Goal: Obtain resource: Download file/media

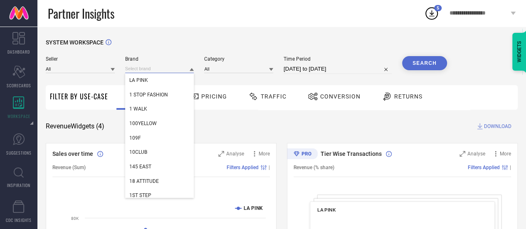
click at [152, 69] on input at bounding box center [159, 68] width 69 height 9
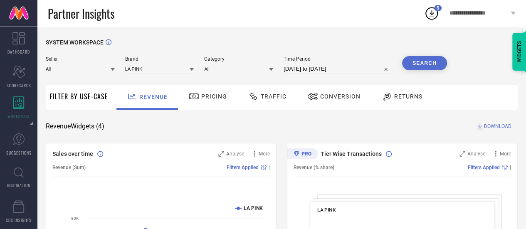
paste input "Omeo"
type input "Omeo"
click at [165, 74] on div "Brand Omeo" at bounding box center [159, 65] width 69 height 18
click at [189, 70] on input at bounding box center [159, 68] width 69 height 9
click at [190, 69] on icon at bounding box center [192, 69] width 4 height 3
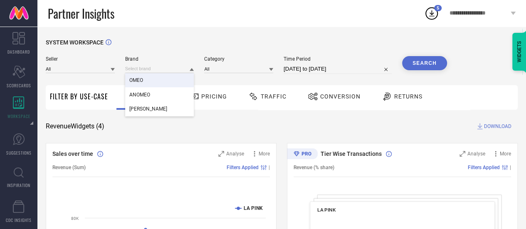
click at [155, 78] on div "OMEO" at bounding box center [159, 80] width 69 height 14
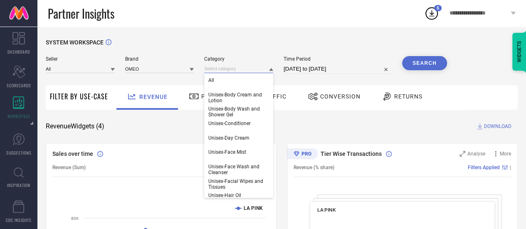
click at [254, 67] on input at bounding box center [238, 68] width 69 height 9
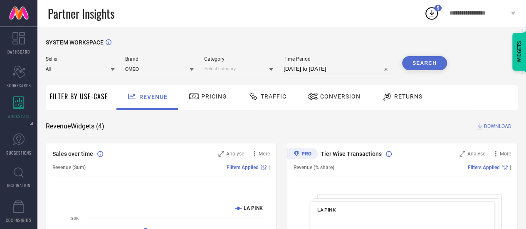
click at [271, 70] on icon at bounding box center [271, 69] width 4 height 3
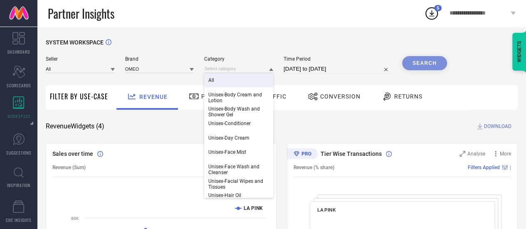
click at [241, 81] on div "All" at bounding box center [238, 80] width 69 height 14
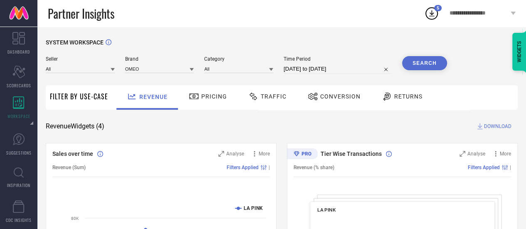
click at [428, 64] on button "Search" at bounding box center [424, 63] width 45 height 14
click at [498, 126] on span "DOWNLOAD" at bounding box center [497, 126] width 27 height 8
